Goal: Task Accomplishment & Management: Use online tool/utility

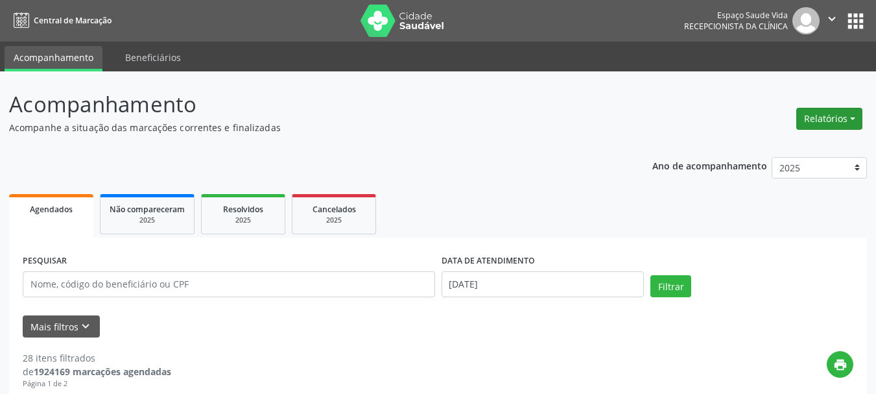
click at [833, 113] on button "Relatórios" at bounding box center [830, 119] width 66 height 22
click at [806, 145] on link "Agendamentos" at bounding box center [793, 147] width 139 height 18
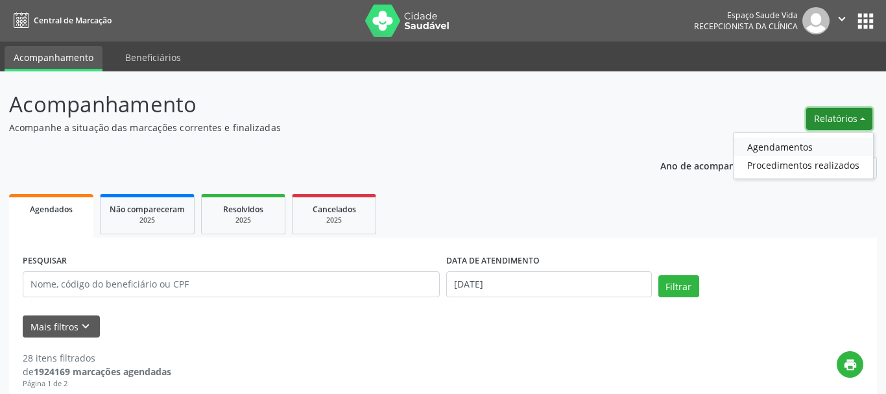
select select "8"
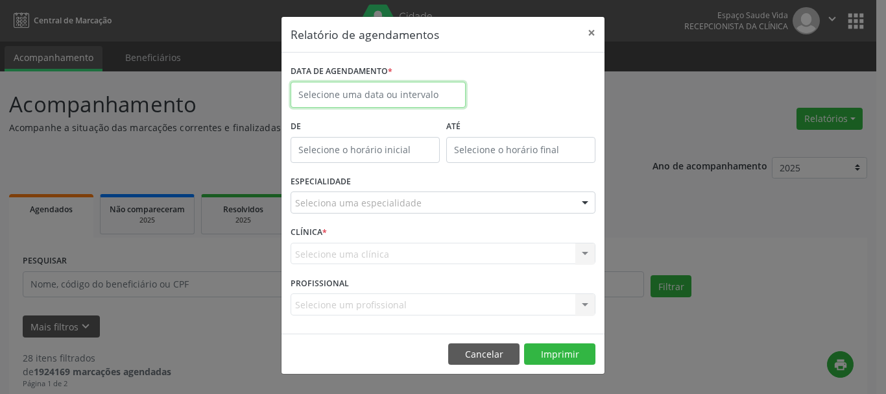
click at [418, 94] on input "text" at bounding box center [378, 95] width 175 height 26
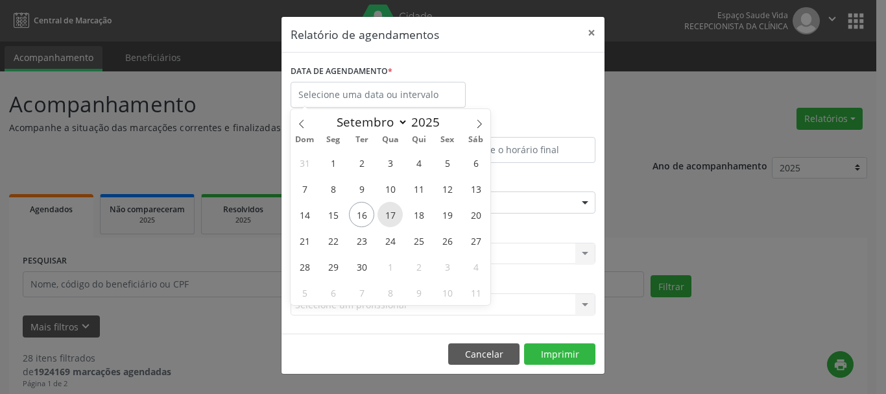
click at [386, 212] on span "17" at bounding box center [389, 214] width 25 height 25
type input "[DATE]"
click at [389, 213] on span "17" at bounding box center [389, 214] width 25 height 25
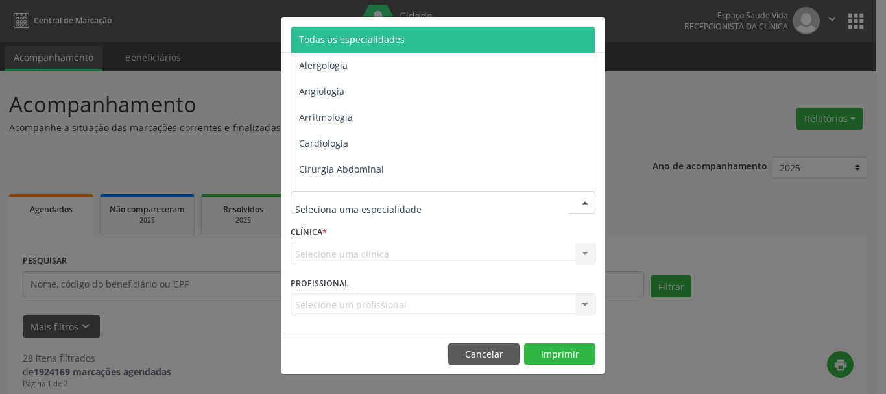
click at [389, 213] on div at bounding box center [443, 202] width 305 height 22
click at [379, 43] on span "Todas as especialidades" at bounding box center [352, 39] width 106 height 12
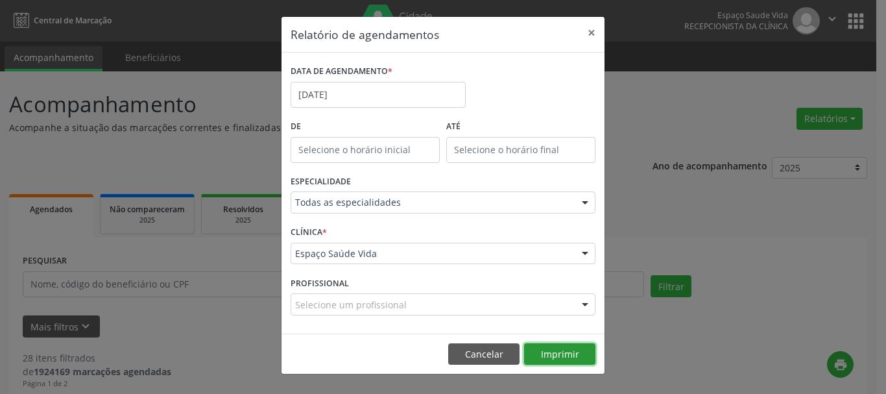
click at [574, 351] on button "Imprimir" at bounding box center [559, 354] width 71 height 22
